Goal: Check status: Check status

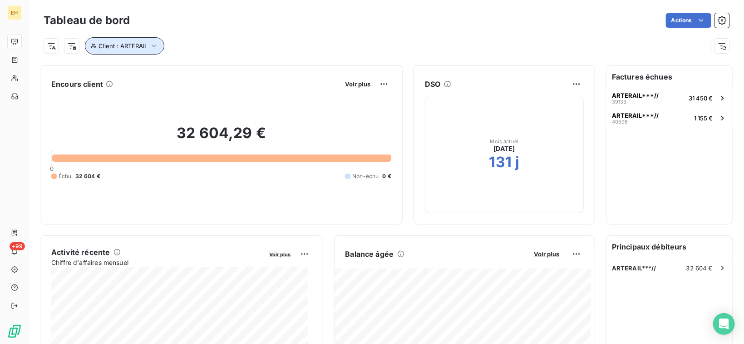
click at [151, 50] on icon "button" at bounding box center [153, 45] width 9 height 9
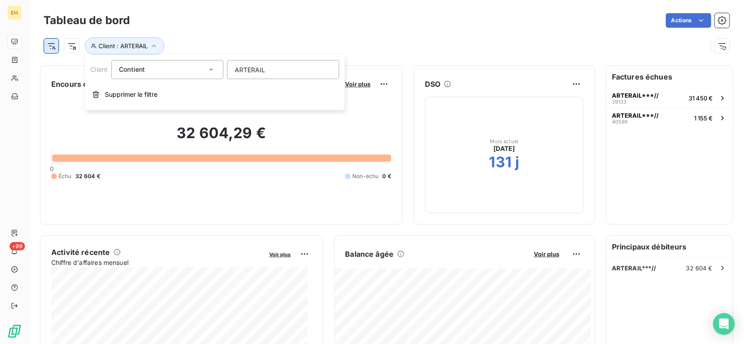
click at [49, 48] on html "EH +99 Tableau de bord Actions Client : ARTERAIL Encours client Voir plus 32 60…" at bounding box center [372, 172] width 744 height 344
click at [158, 45] on html "EH +99 Tableau de bord Actions Client : ARTERAIL Encours client Voir plus 32 60…" at bounding box center [372, 172] width 744 height 344
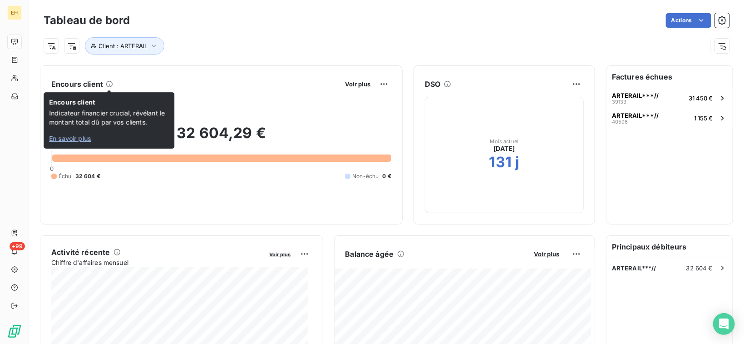
click at [109, 87] on icon at bounding box center [109, 83] width 7 height 7
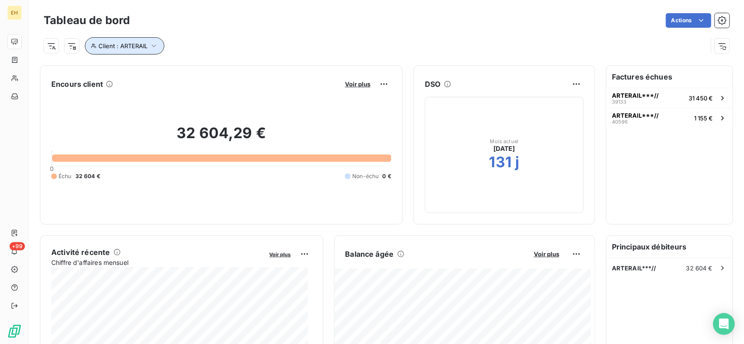
click at [117, 49] on span "Client : ARTERAIL" at bounding box center [123, 45] width 49 height 7
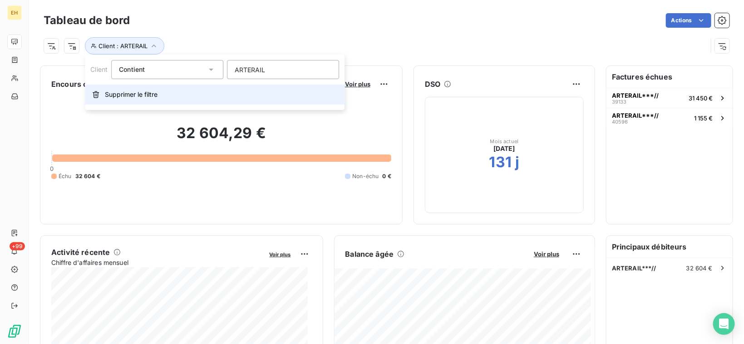
click at [119, 93] on span "Supprimer le filtre" at bounding box center [131, 94] width 53 height 9
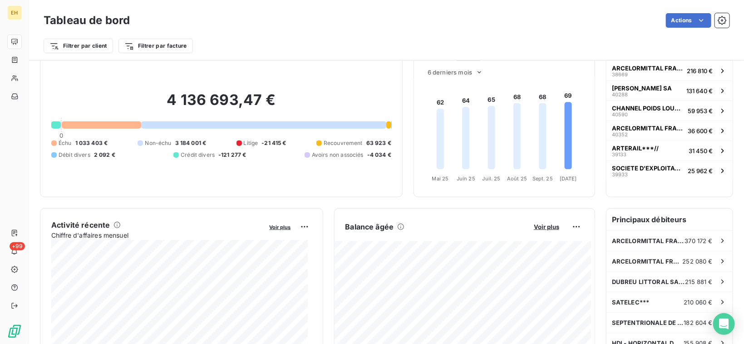
scroll to position [46, 0]
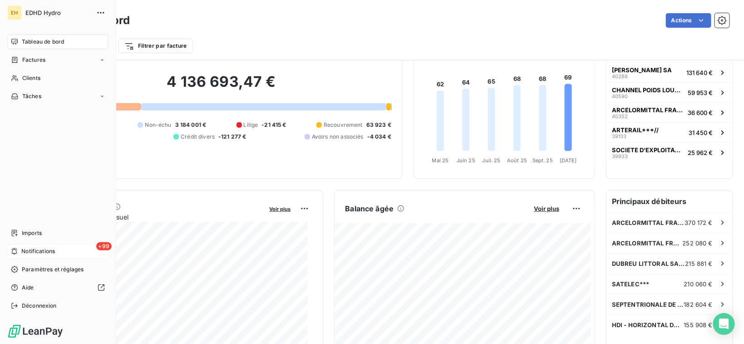
click at [22, 248] on span "Notifications" at bounding box center [38, 251] width 34 height 8
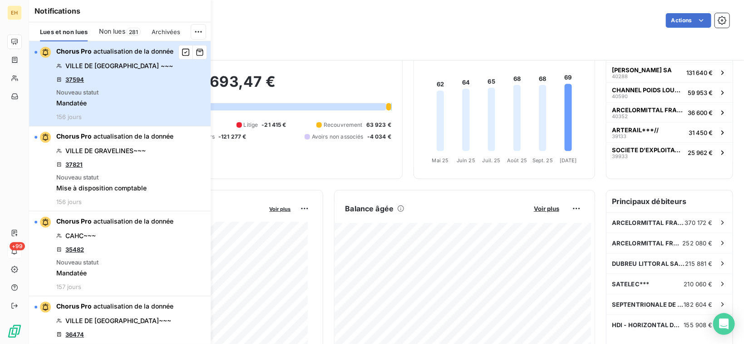
click at [143, 73] on div "Chorus Pro actualisation de la donnée VILLE DE [GEOGRAPHIC_DATA] ~~~ 37594 Nouv…" at bounding box center [114, 84] width 117 height 74
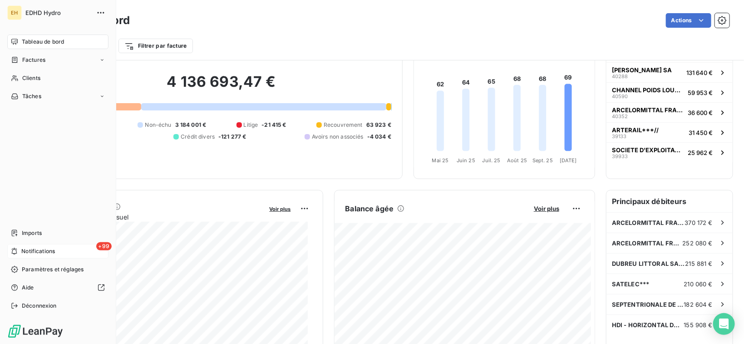
click at [48, 252] on span "Notifications" at bounding box center [38, 251] width 34 height 8
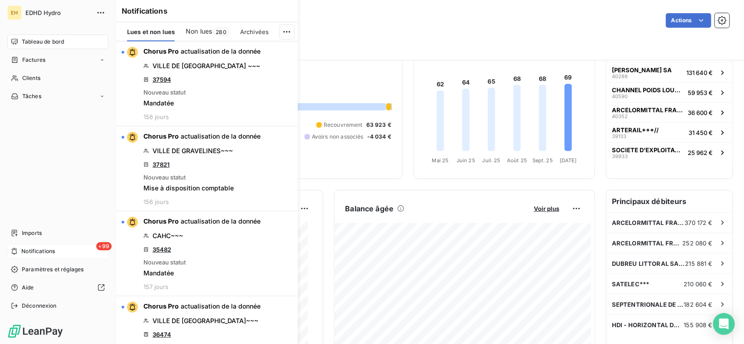
click at [103, 246] on span "+99" at bounding box center [103, 246] width 15 height 8
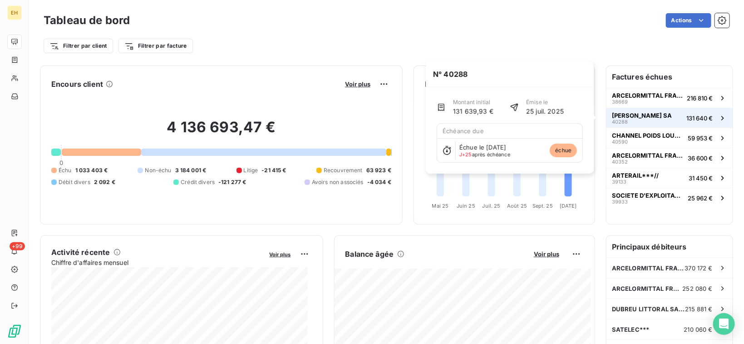
click at [621, 117] on span "[PERSON_NAME] SA" at bounding box center [642, 115] width 60 height 7
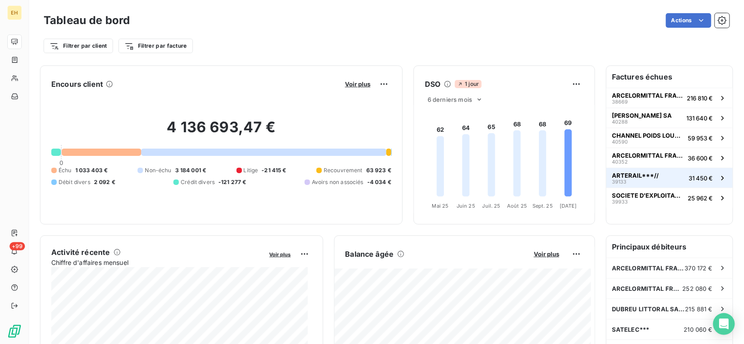
click at [625, 174] on span "ARTERAIL***//" at bounding box center [635, 175] width 47 height 7
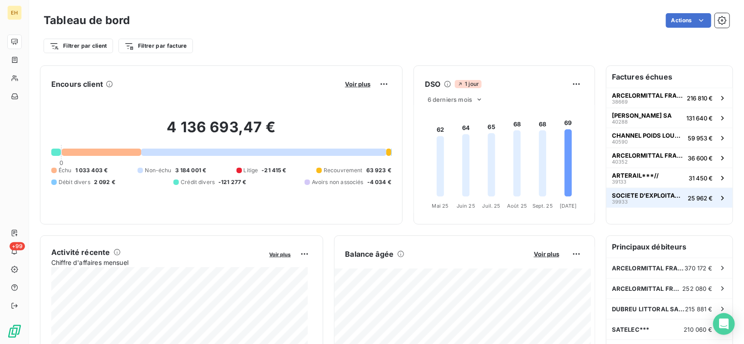
click at [641, 198] on div "SOCIETE D'EXPLOITATION DES PORTS DU DETR 39933" at bounding box center [648, 198] width 72 height 13
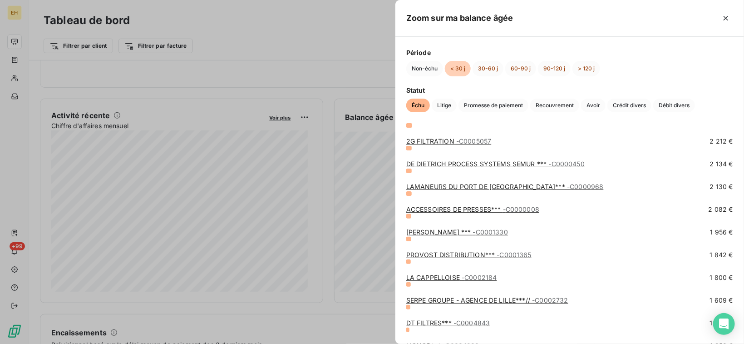
scroll to position [548, 0]
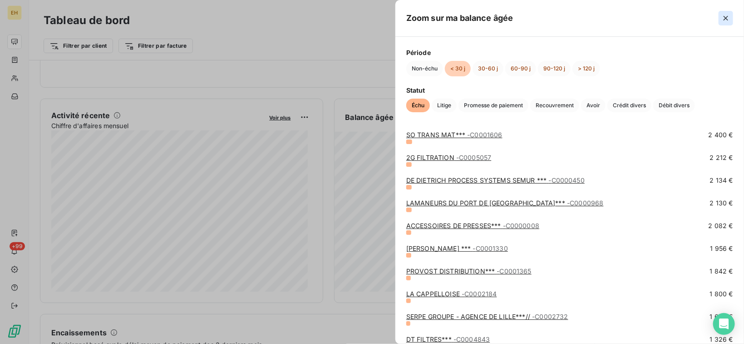
click at [729, 20] on icon "button" at bounding box center [725, 18] width 9 height 9
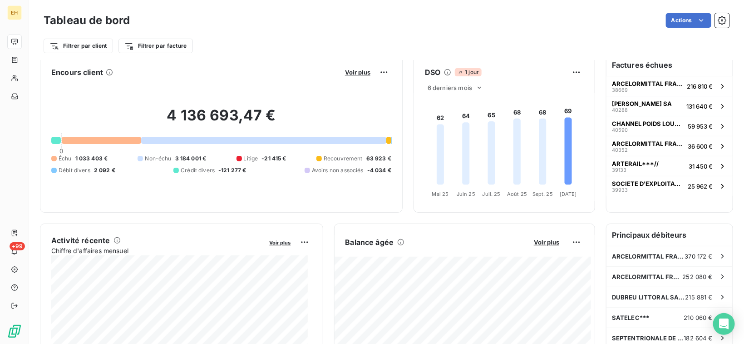
scroll to position [0, 0]
